Goal: Transaction & Acquisition: Subscribe to service/newsletter

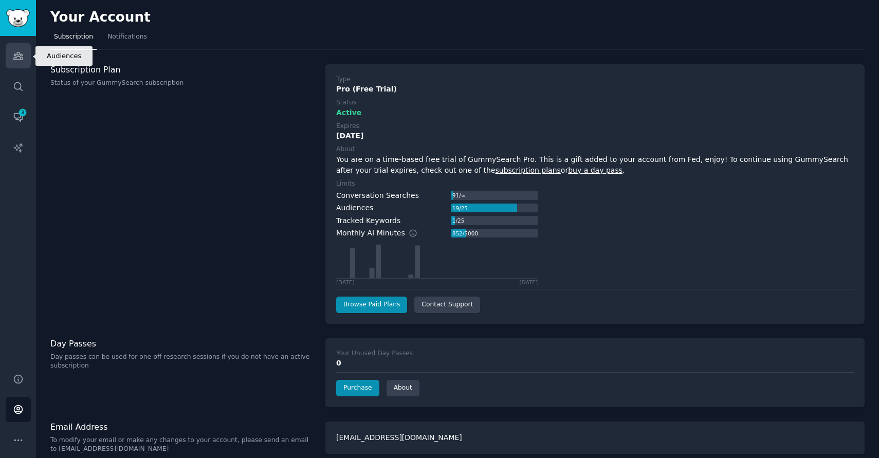
click at [15, 53] on icon "Sidebar" at bounding box center [18, 55] width 11 height 11
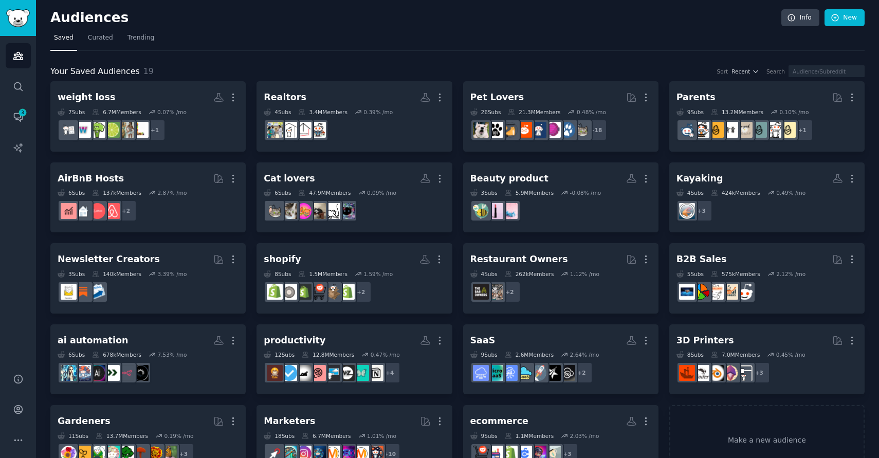
click at [432, 54] on div "Your Saved Audiences 19 Sort Recent Search weight loss More 7 Sub s 6.7M Member…" at bounding box center [457, 263] width 815 height 425
click at [20, 406] on icon "Sidebar" at bounding box center [18, 410] width 8 height 8
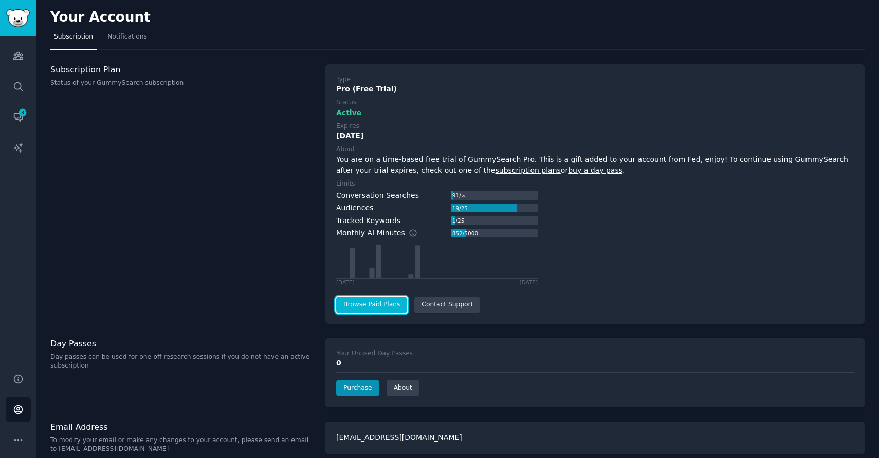
click at [364, 310] on link "Browse Paid Plans" at bounding box center [371, 305] width 71 height 16
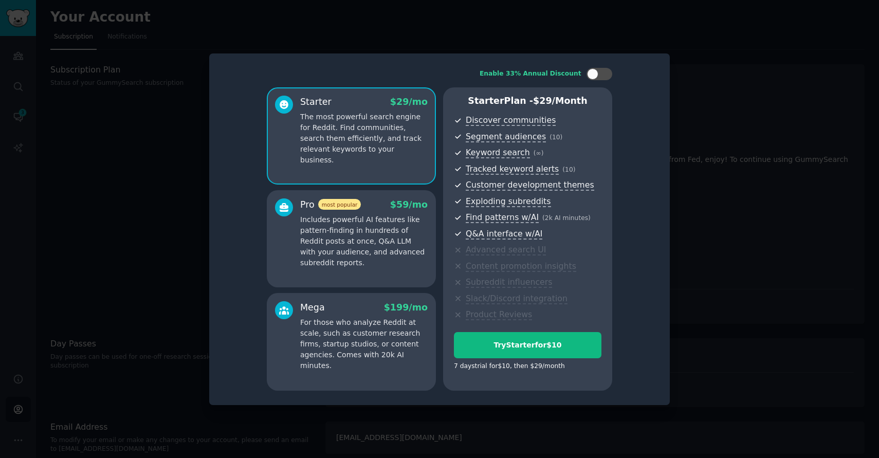
click at [726, 114] on div at bounding box center [439, 229] width 879 height 458
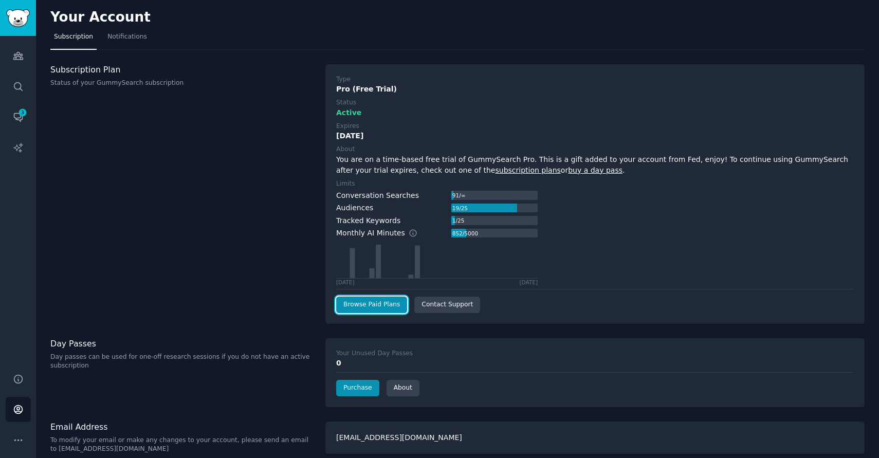
scroll to position [10, 0]
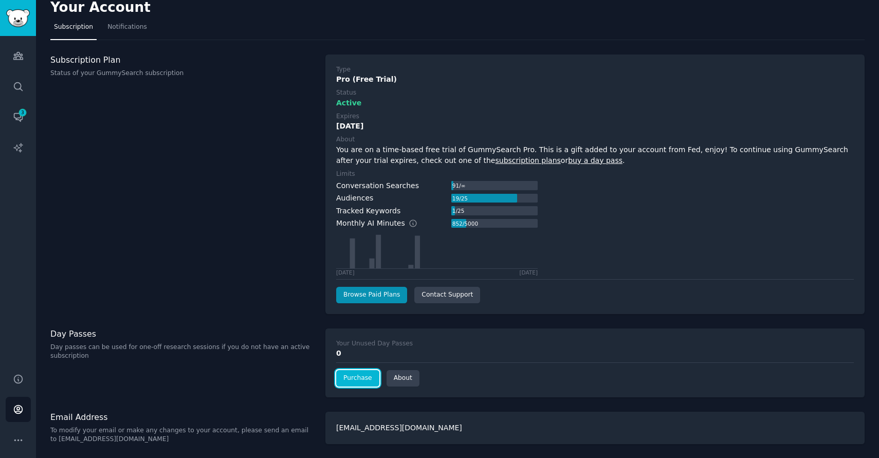
click at [353, 380] on link "Purchase" at bounding box center [357, 378] width 43 height 16
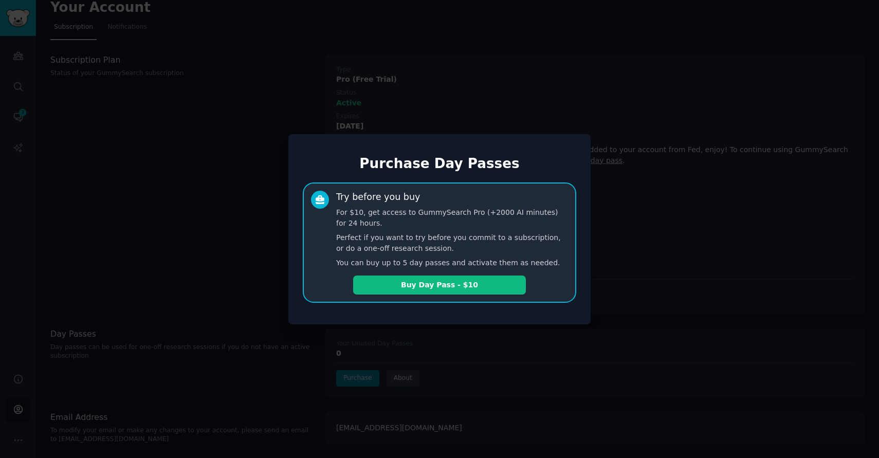
click at [456, 88] on div at bounding box center [439, 229] width 879 height 458
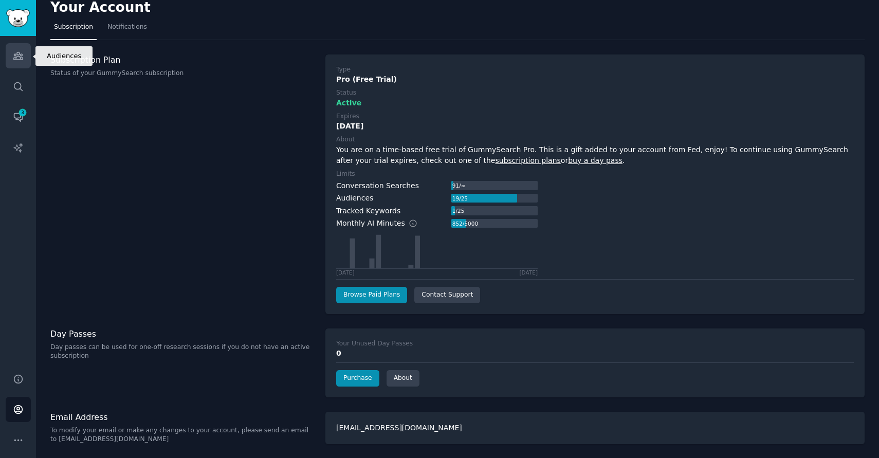
click at [15, 49] on link "Audiences" at bounding box center [18, 55] width 25 height 25
